Goal: Check status: Check status

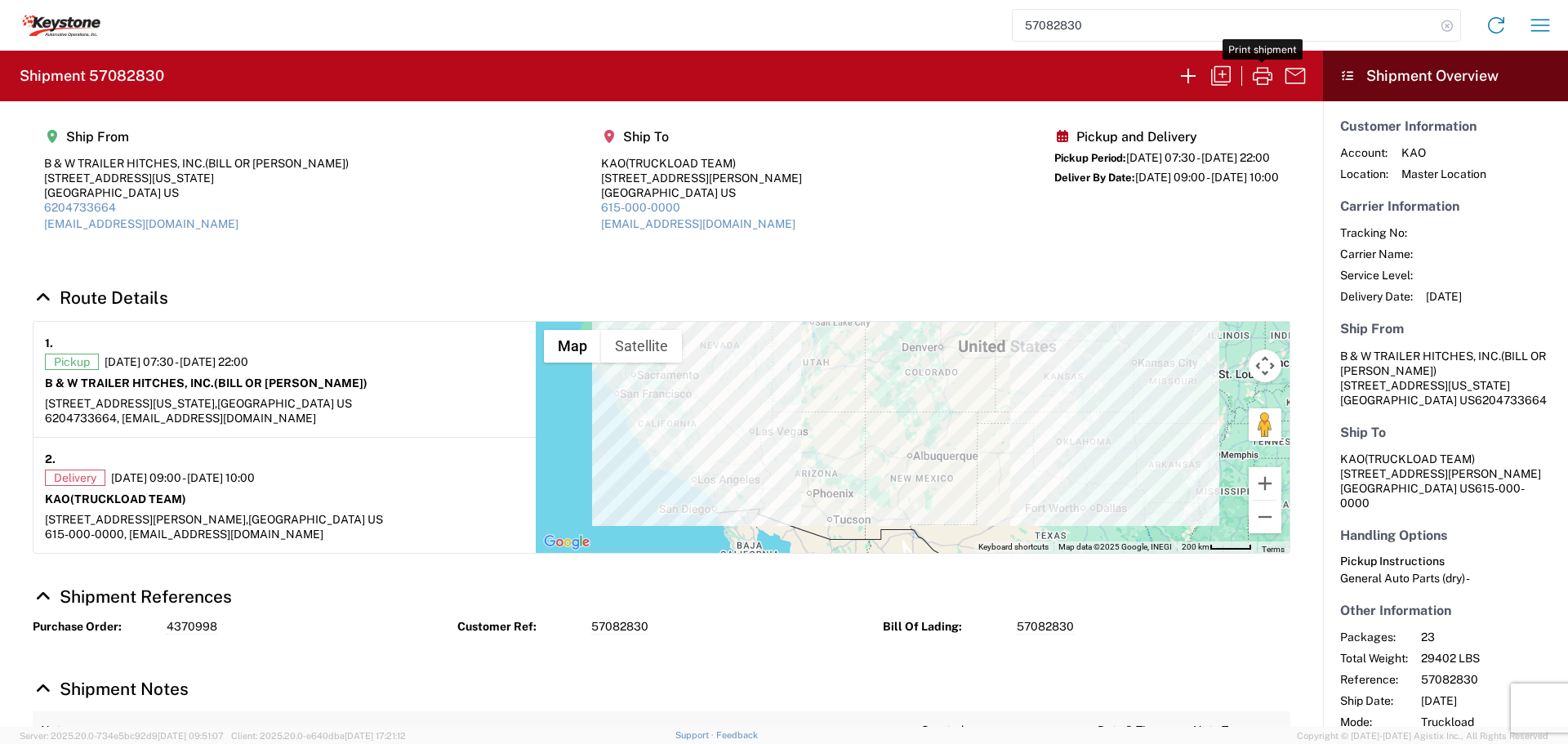
click at [1448, 29] on icon at bounding box center [1447, 26] width 23 height 23
click at [1255, 35] on input "search" at bounding box center [1224, 25] width 423 height 31
type input "57082653"
click at [1266, 73] on icon "button" at bounding box center [1262, 76] width 19 height 18
click at [1444, 25] on icon at bounding box center [1447, 26] width 23 height 23
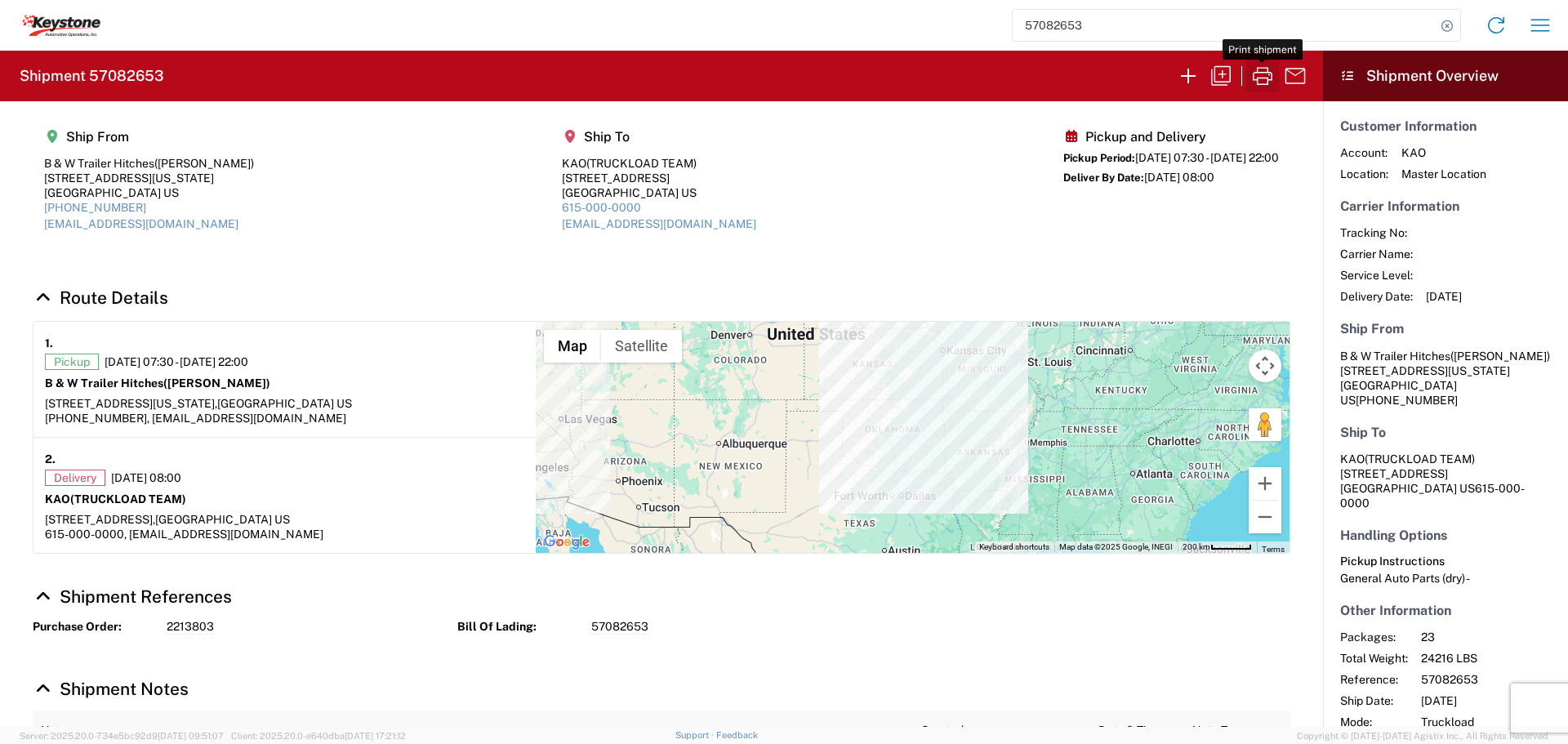
click at [1263, 69] on icon "button" at bounding box center [1261, 76] width 26 height 26
click at [1443, 22] on icon at bounding box center [1447, 26] width 23 height 23
click at [1363, 25] on input "search" at bounding box center [1224, 25] width 423 height 31
type input "57067357"
click at [1445, 25] on icon at bounding box center [1447, 26] width 23 height 23
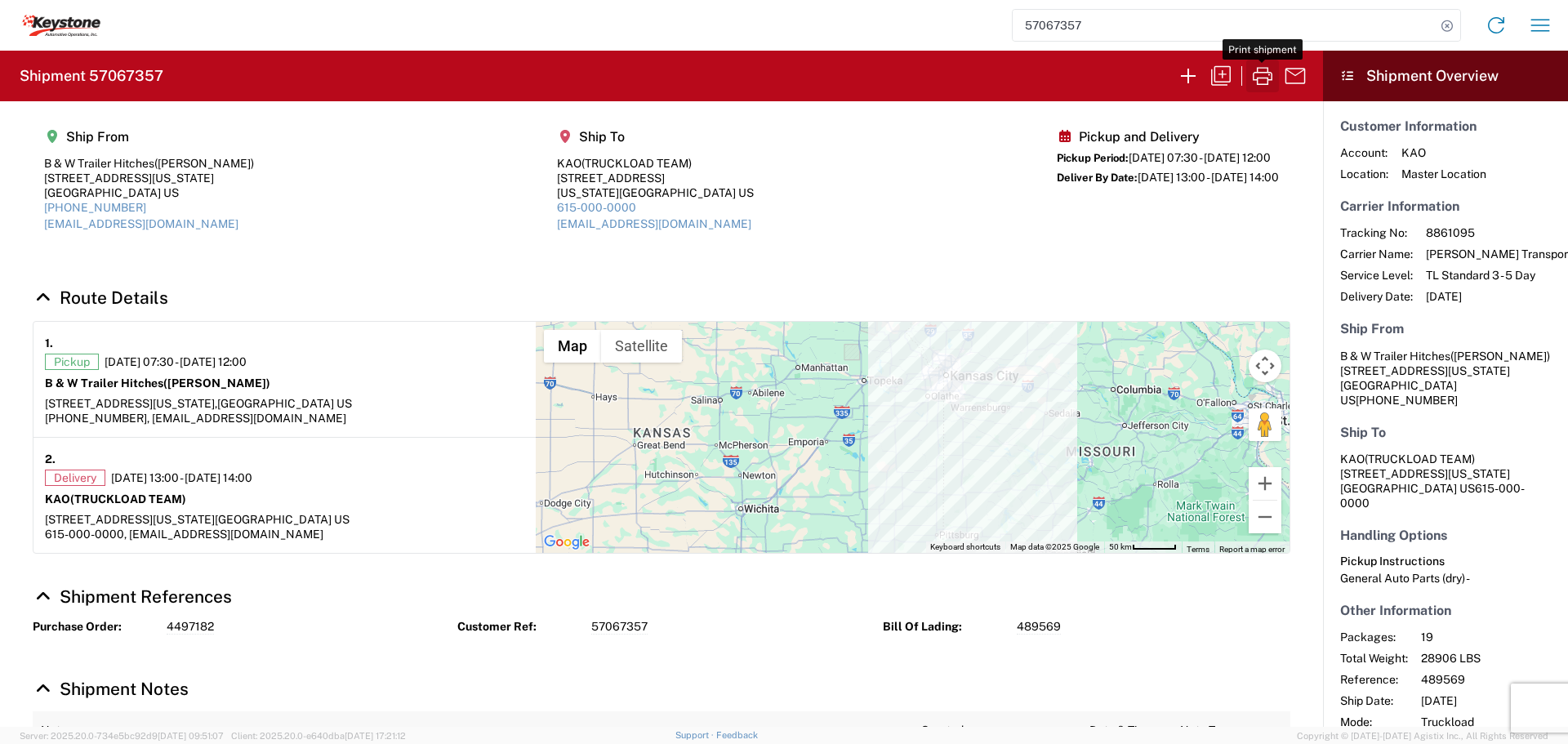
click at [1258, 72] on icon "button" at bounding box center [1262, 76] width 19 height 18
click at [1264, 79] on icon "button" at bounding box center [1261, 76] width 26 height 26
